Goal: Information Seeking & Learning: Check status

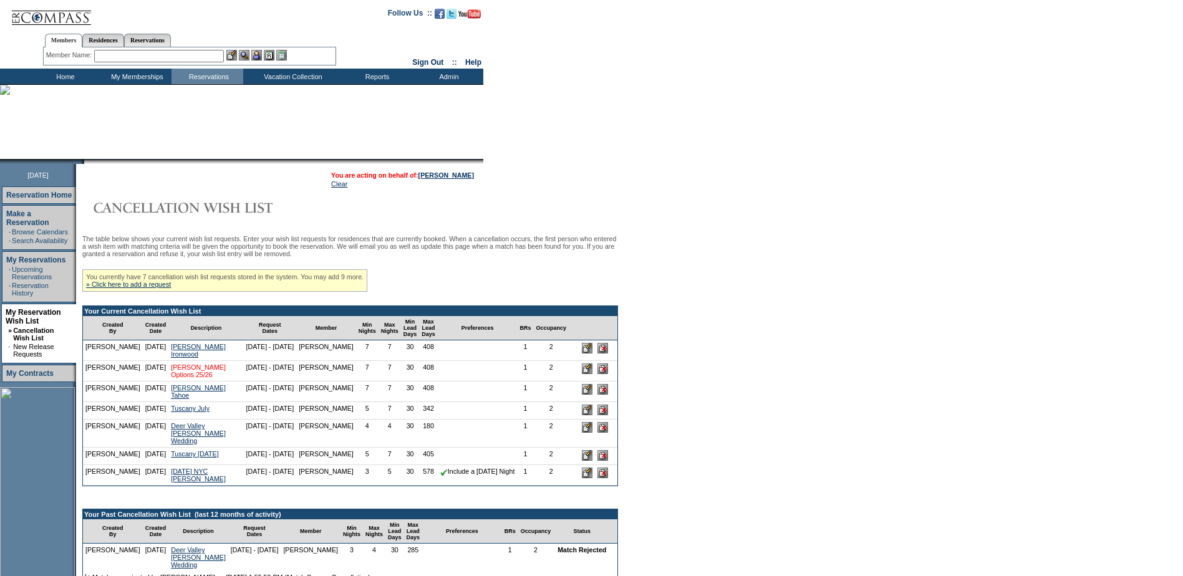
click at [188, 378] on link "[PERSON_NAME] Options 25/26" at bounding box center [198, 370] width 55 height 15
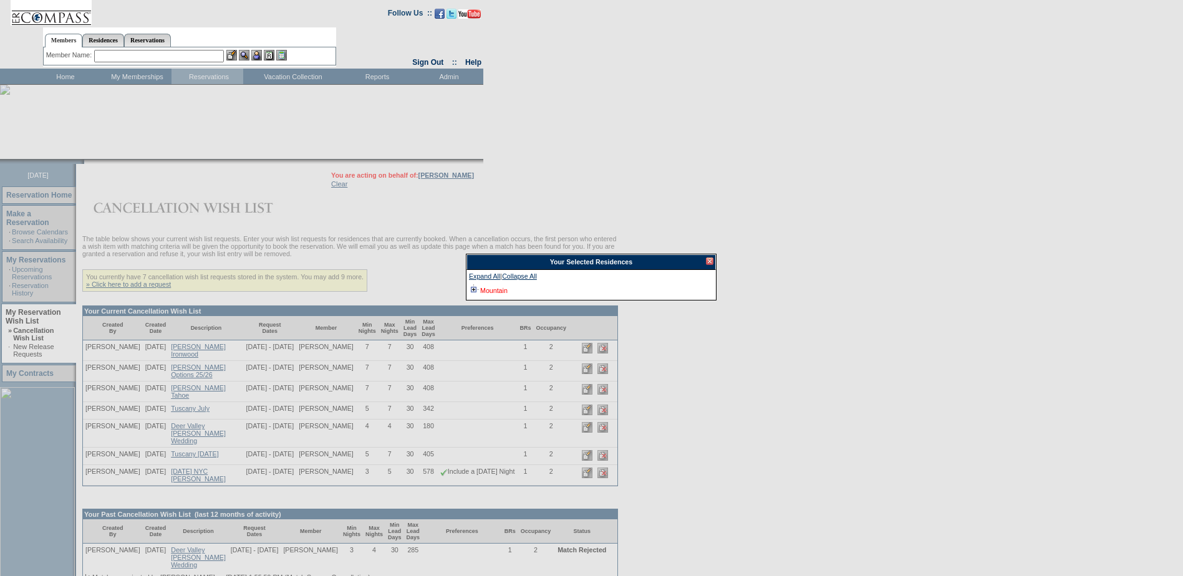
click at [502, 291] on link "Mountain" at bounding box center [493, 290] width 27 height 7
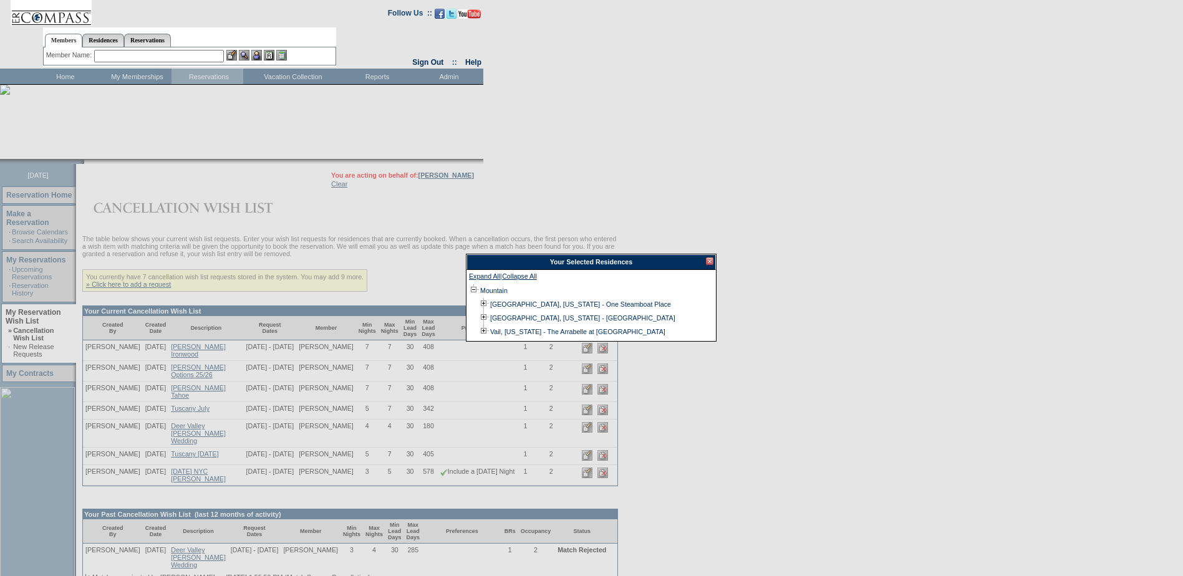
click at [711, 259] on div at bounding box center [709, 260] width 7 height 7
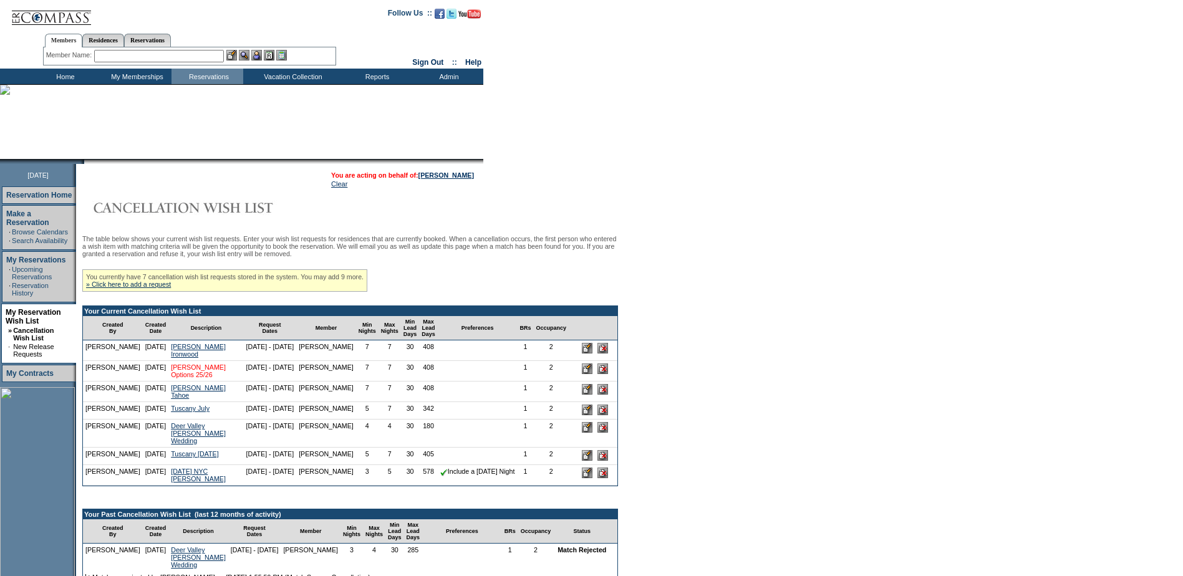
click at [188, 378] on link "[PERSON_NAME] Options 25/26" at bounding box center [198, 370] width 55 height 15
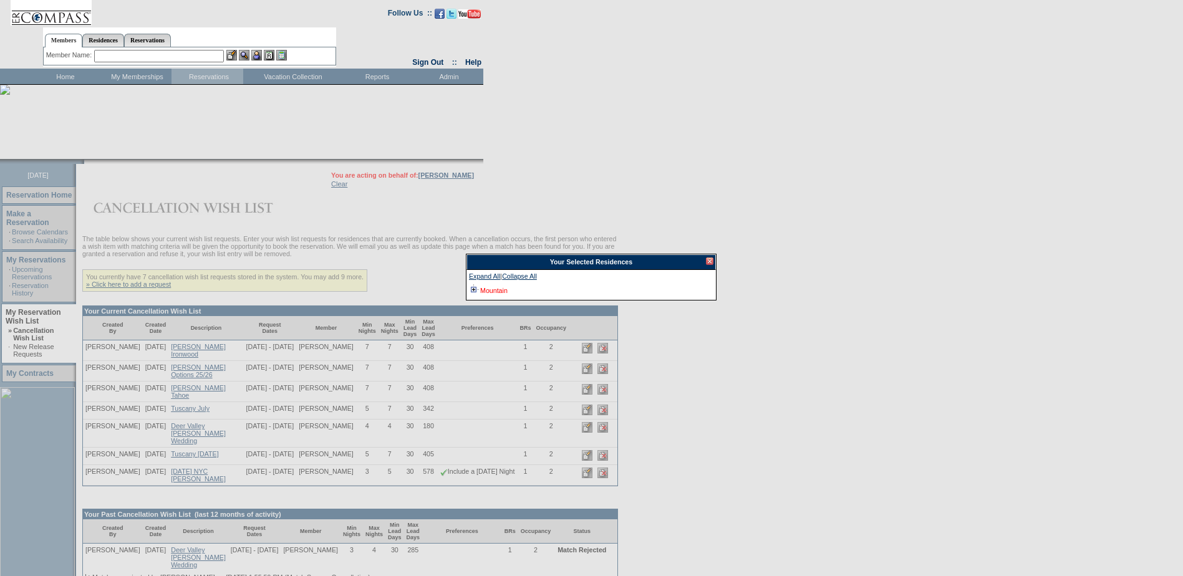
click at [483, 288] on link "Mountain" at bounding box center [493, 290] width 27 height 7
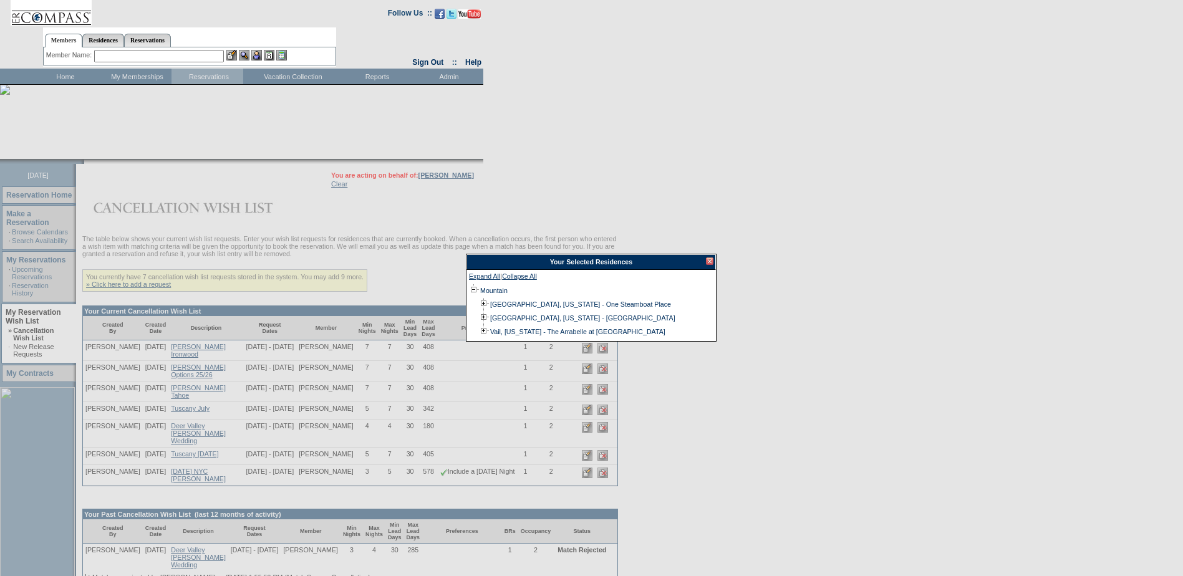
click at [711, 261] on div at bounding box center [709, 260] width 7 height 7
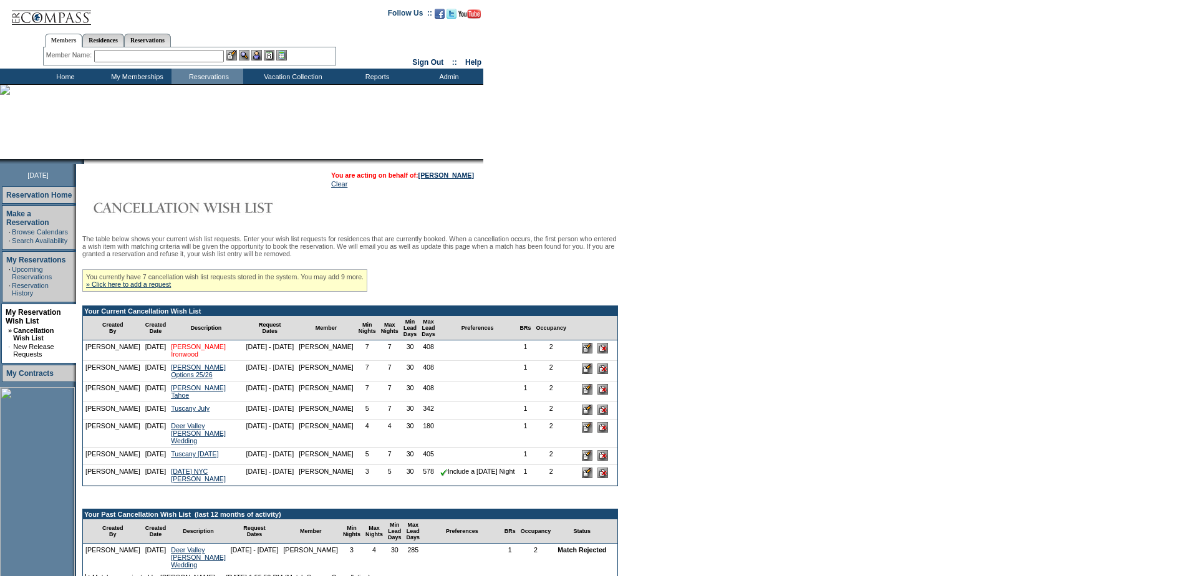
click at [189, 353] on link "[PERSON_NAME] Ironwood" at bounding box center [198, 350] width 55 height 15
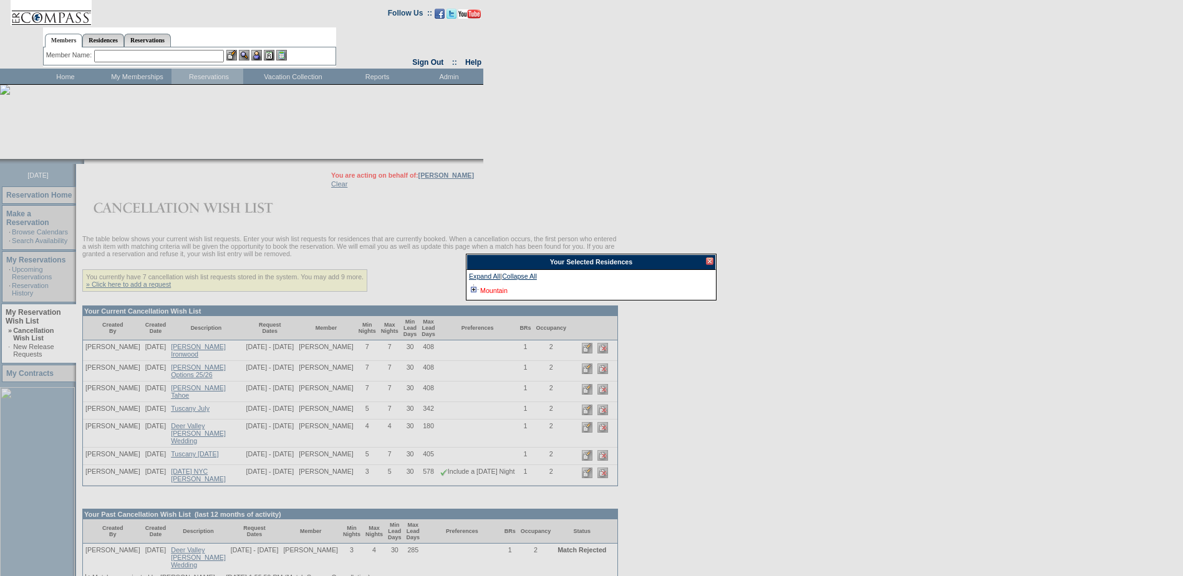
click at [480, 289] on link "Mountain" at bounding box center [493, 290] width 27 height 7
click at [711, 264] on div at bounding box center [709, 260] width 7 height 7
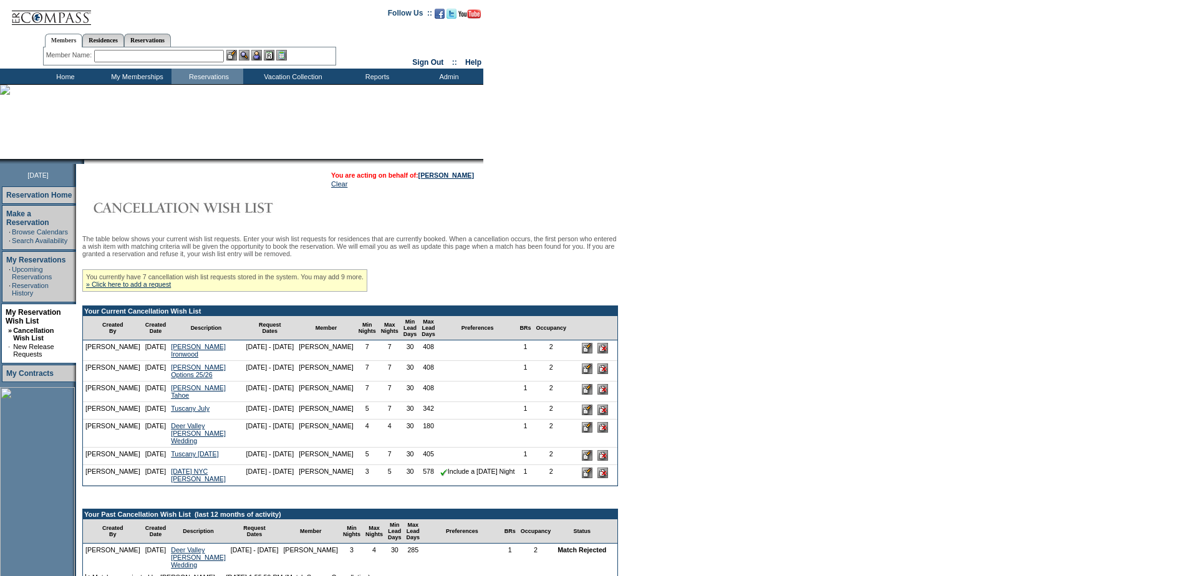
click at [130, 57] on input "text" at bounding box center [159, 56] width 130 height 12
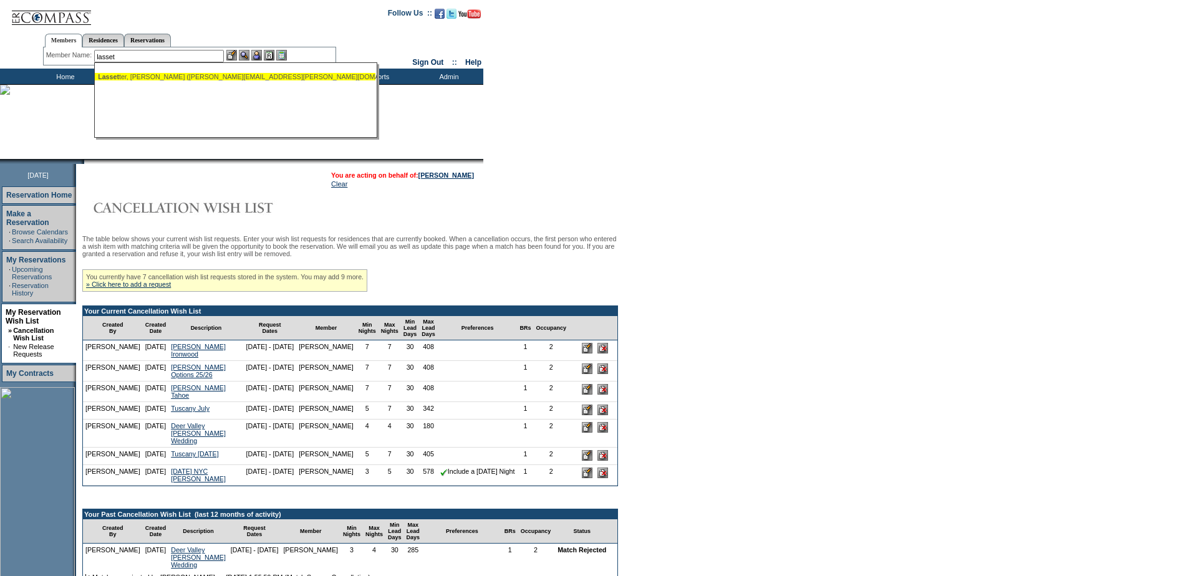
click at [210, 78] on div "Lasset ter, Donny (donny.lassetter@thorntonsteel.com)" at bounding box center [235, 76] width 274 height 7
type input "Lassetter, Donny (donny.lassetter@thorntonsteel.com)"
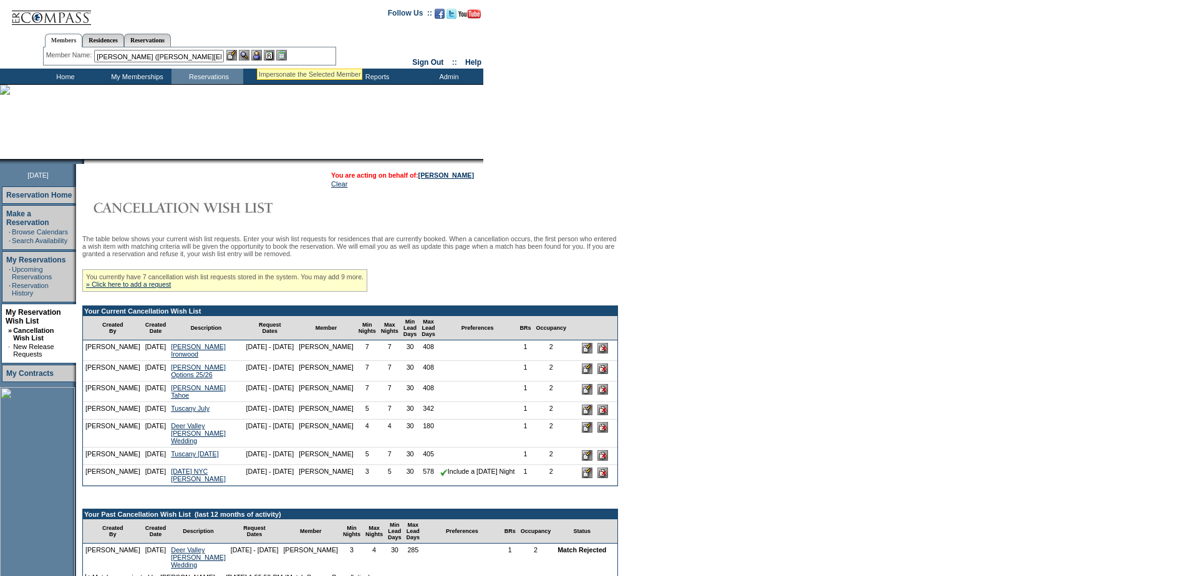
click at [258, 53] on img at bounding box center [256, 55] width 11 height 11
click at [248, 52] on img at bounding box center [244, 55] width 11 height 11
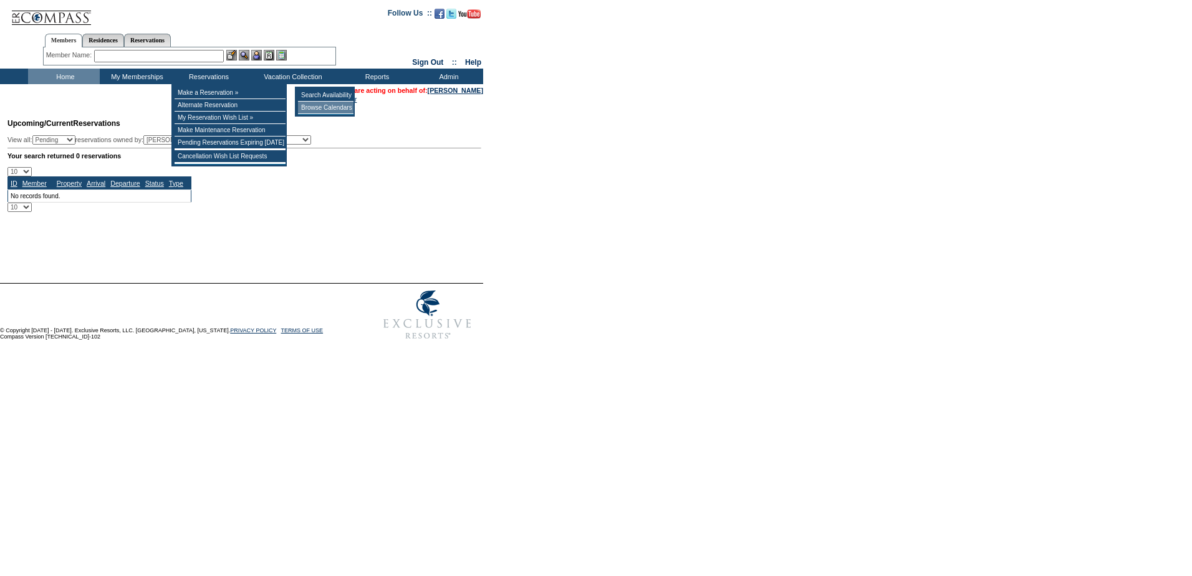
click at [342, 105] on td "Browse Calendars" at bounding box center [325, 108] width 55 height 12
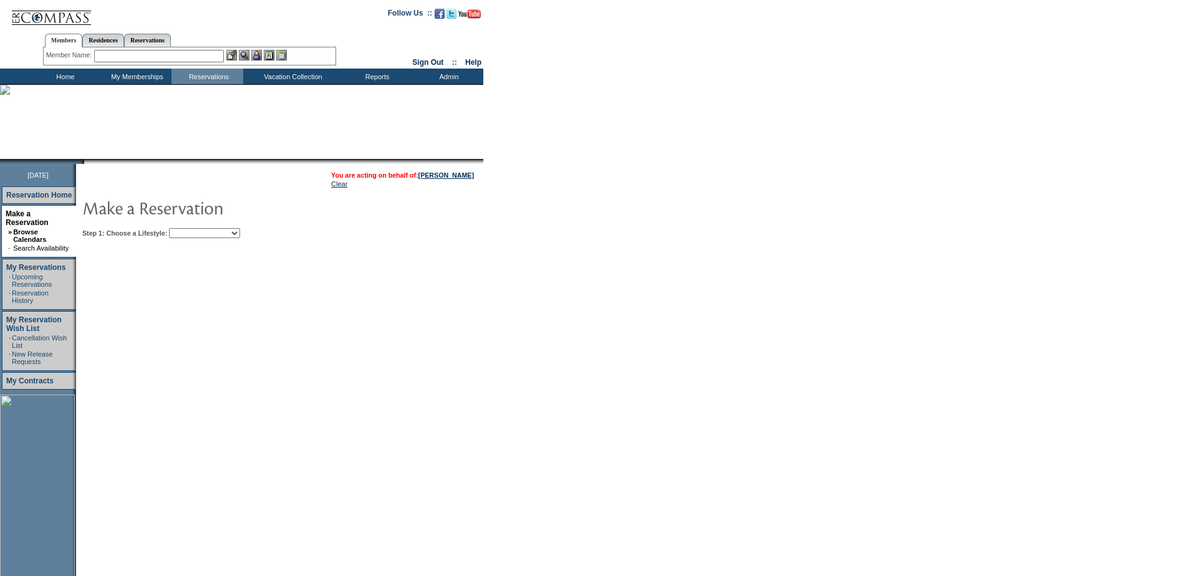
click at [240, 236] on select "Beach Leisure Metropolitan Mountain OIAL for Adventure OIAL for Couples OIAL fo…" at bounding box center [204, 233] width 71 height 10
click at [190, 229] on select "Beach Leisure Metropolitan Mountain OIAL for Adventure OIAL for Couples OIAL fo…" at bounding box center [204, 233] width 71 height 10
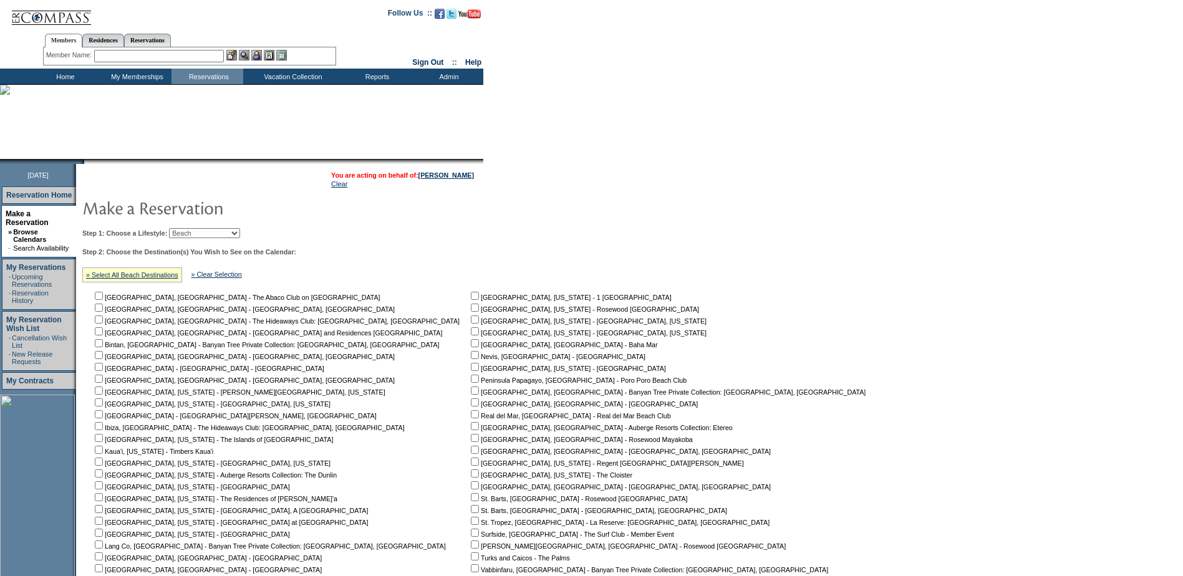
click at [243, 240] on td "Step 1: Choose a Lifestyle: Beach Leisure Metropolitan Mountain OIAL for Advent…" at bounding box center [476, 439] width 795 height 433
click at [240, 233] on select "Beach Leisure Metropolitan Mountain OIAL for Adventure OIAL for Couples OIAL fo…" at bounding box center [204, 233] width 71 height 10
select select "Mountain"
click at [190, 229] on select "Beach Leisure Metropolitan Mountain OIAL for Adventure OIAL for Couples OIAL fo…" at bounding box center [204, 233] width 71 height 10
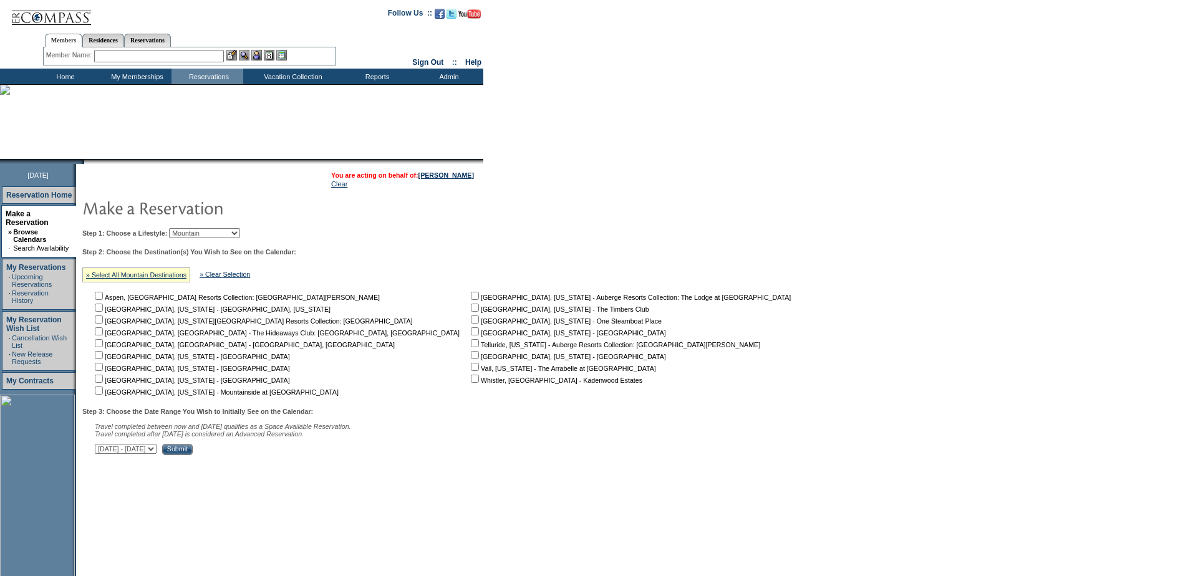
click at [471, 322] on input "checkbox" at bounding box center [475, 319] width 8 height 8
checkbox input "true"
click at [471, 355] on input "checkbox" at bounding box center [475, 355] width 8 height 8
checkbox input "true"
click at [471, 371] on input "checkbox" at bounding box center [475, 367] width 8 height 8
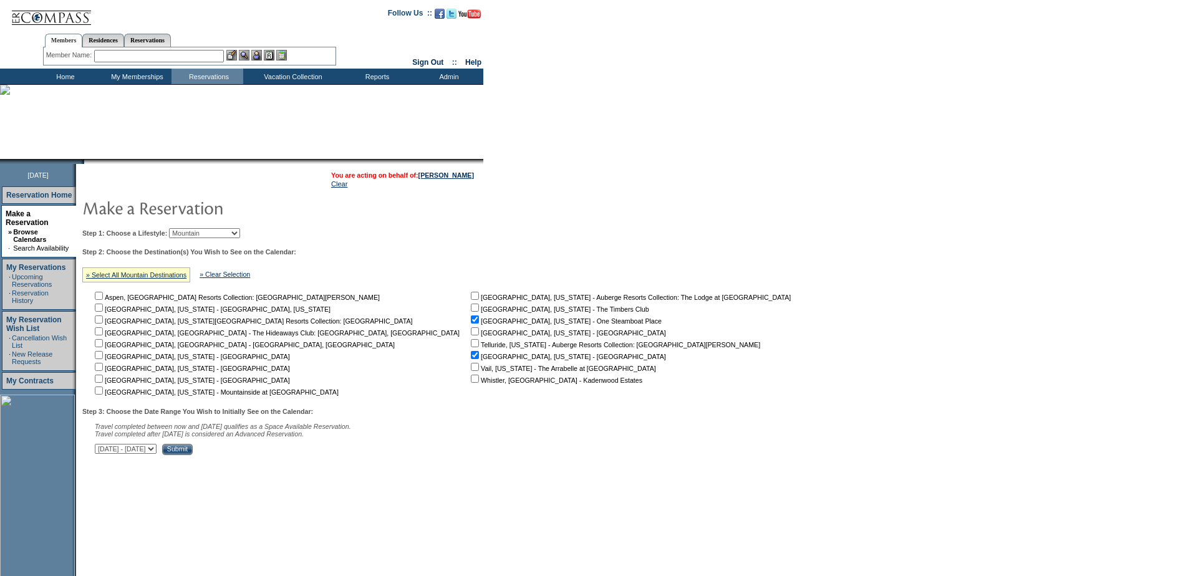
checkbox input "true"
click at [156, 451] on select "[DATE] - [DATE] [DATE] - [DATE] [DATE] - [DATE] [DATE] - [DATE] [DATE] - [DATE]…" at bounding box center [126, 449] width 62 height 10
select select "[DATE]|[DATE]"
click at [102, 450] on select "[DATE] - [DATE] [DATE] - [DATE] [DATE] - [DATE] [DATE] - [DATE] [DATE] - [DATE]…" at bounding box center [126, 449] width 62 height 10
click at [193, 455] on input "Submit" at bounding box center [177, 449] width 31 height 11
